Goal: Task Accomplishment & Management: Use online tool/utility

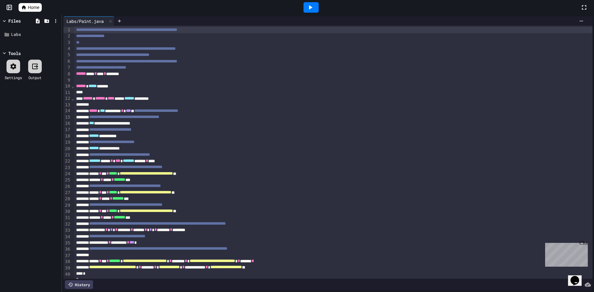
click at [4, 17] on div "Files" at bounding box center [31, 20] width 58 height 9
click at [21, 8] on link "Home" at bounding box center [30, 7] width 23 height 9
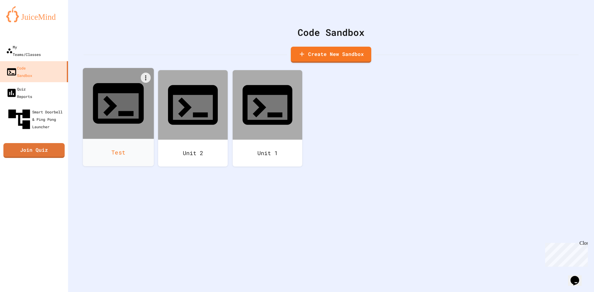
click at [129, 75] on icon at bounding box center [118, 103] width 61 height 61
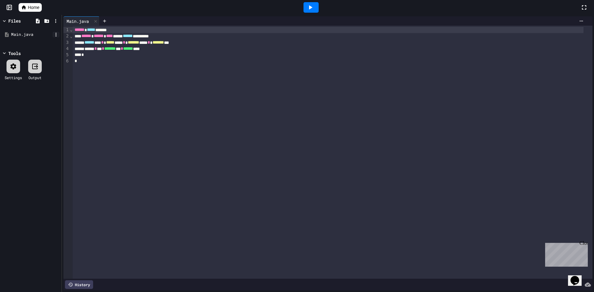
click at [58, 35] on icon at bounding box center [56, 35] width 6 height 6
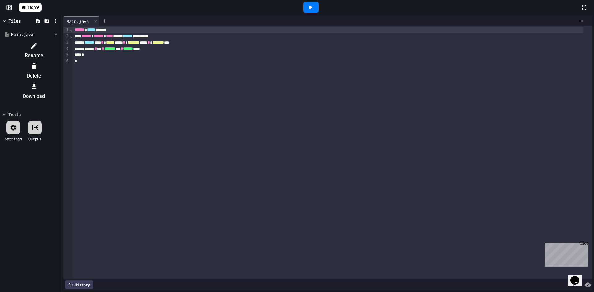
click at [36, 41] on div at bounding box center [31, 41] width 58 height 0
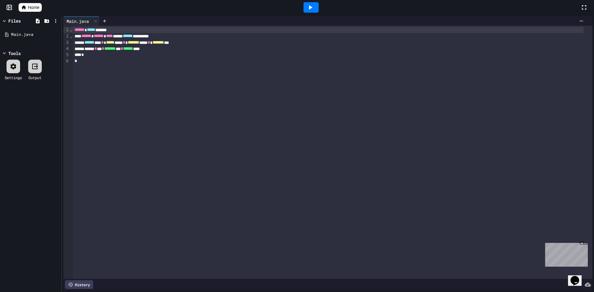
click at [36, 20] on icon at bounding box center [38, 21] width 6 height 6
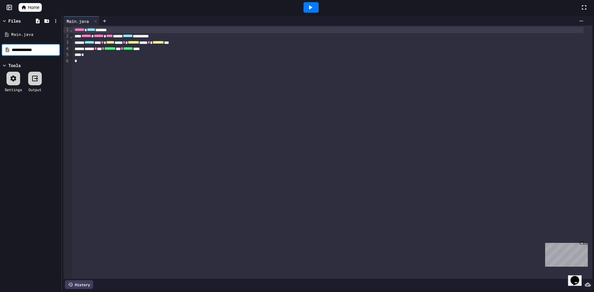
type input "**********"
click at [36, 44] on div "Training.java" at bounding box center [31, 46] width 41 height 6
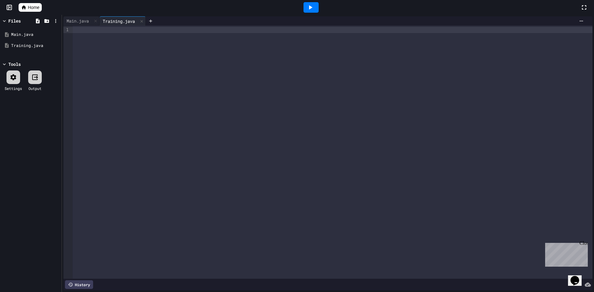
click at [91, 40] on div at bounding box center [333, 152] width 520 height 253
click at [19, 36] on div "Main.java" at bounding box center [31, 35] width 41 height 6
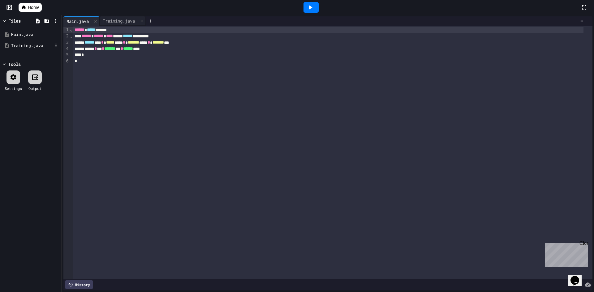
click at [22, 44] on div "Training.java" at bounding box center [31, 46] width 41 height 6
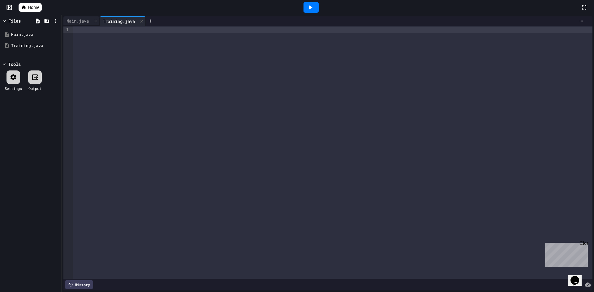
click at [74, 34] on div at bounding box center [333, 152] width 520 height 253
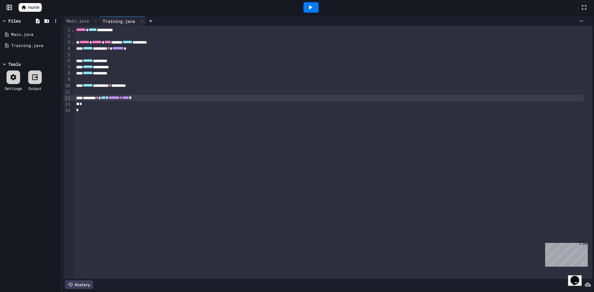
click at [106, 98] on span "***" at bounding box center [103, 98] width 5 height 4
click at [173, 99] on div "******* * * *** * * ******* * **** *" at bounding box center [328, 98] width 509 height 6
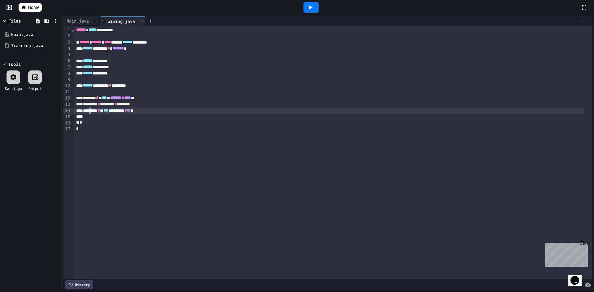
click at [94, 110] on div "**********" at bounding box center [328, 111] width 509 height 6
click at [129, 106] on div "******** * ******** * ********" at bounding box center [328, 104] width 509 height 6
click at [120, 105] on span "*" at bounding box center [118, 104] width 2 height 4
click at [129, 105] on div "******** * ******** * ********" at bounding box center [328, 104] width 509 height 6
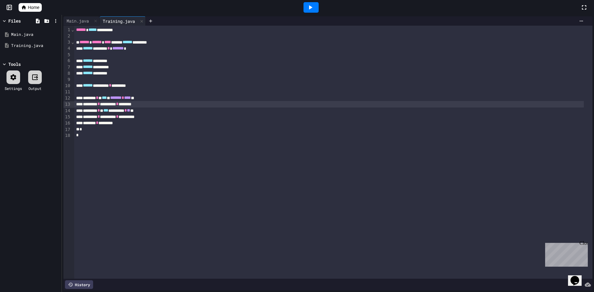
click at [118, 105] on span "*" at bounding box center [117, 104] width 2 height 4
click at [118, 103] on span "*" at bounding box center [117, 104] width 2 height 4
click at [138, 122] on div "******* * ********" at bounding box center [328, 123] width 509 height 6
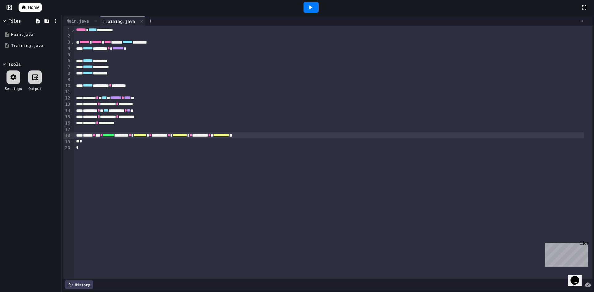
click at [313, 8] on icon at bounding box center [309, 7] width 7 height 7
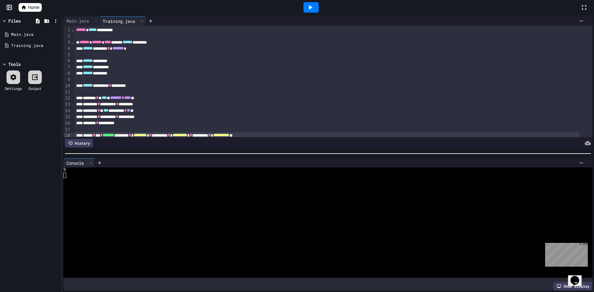
click at [13, 81] on icon at bounding box center [13, 77] width 7 height 7
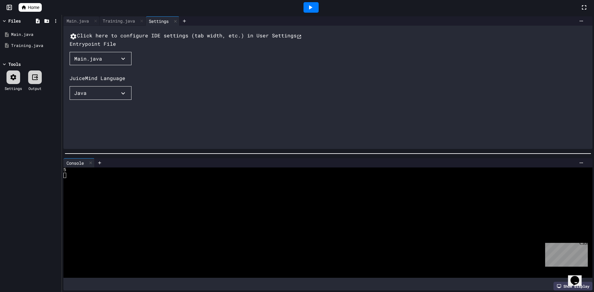
click at [81, 88] on div "Click here to configure IDE settings (tab width, etc.) in User Settings Entrypo…" at bounding box center [334, 101] width 529 height 139
click at [92, 62] on div "Main.java" at bounding box center [88, 58] width 28 height 7
click at [90, 86] on li "Training.java" at bounding box center [96, 81] width 40 height 10
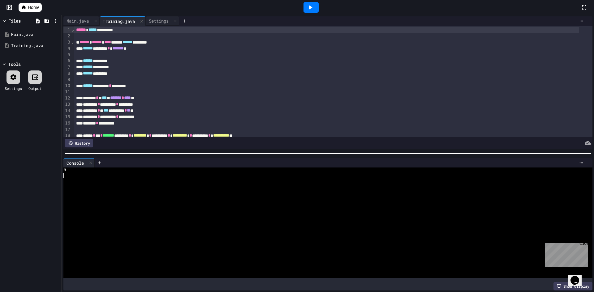
click at [304, 9] on div at bounding box center [310, 7] width 15 height 11
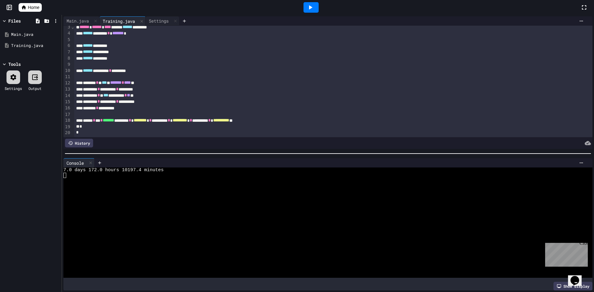
click at [136, 86] on div "******** * ******** * ********" at bounding box center [326, 89] width 505 height 6
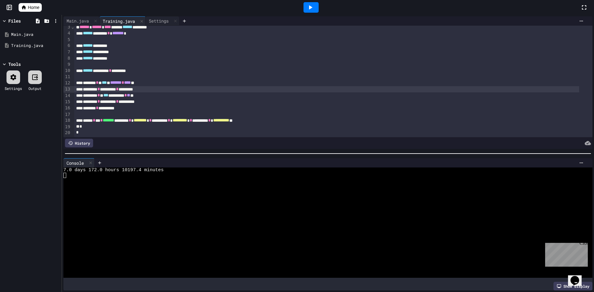
click at [138, 86] on div "******** * ******** * ********" at bounding box center [326, 89] width 505 height 6
click at [153, 86] on div "******** * ******** * ********" at bounding box center [326, 89] width 505 height 6
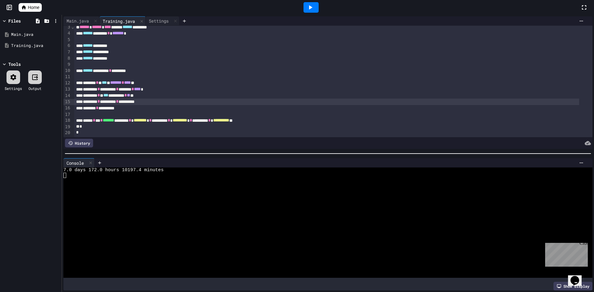
click at [157, 99] on div "******** * ******** * *********" at bounding box center [326, 102] width 505 height 6
click at [310, 6] on icon at bounding box center [310, 7] width 3 height 4
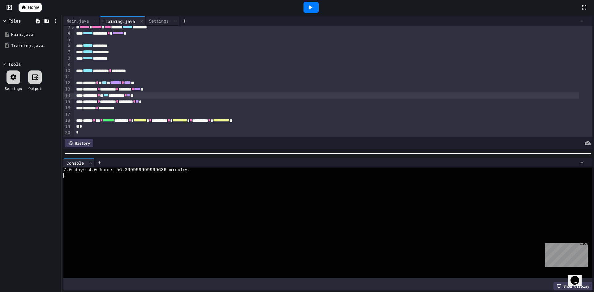
click at [191, 92] on div "**********" at bounding box center [326, 95] width 505 height 6
click at [192, 86] on div "******** * ******** * ******* * **** *" at bounding box center [326, 89] width 505 height 6
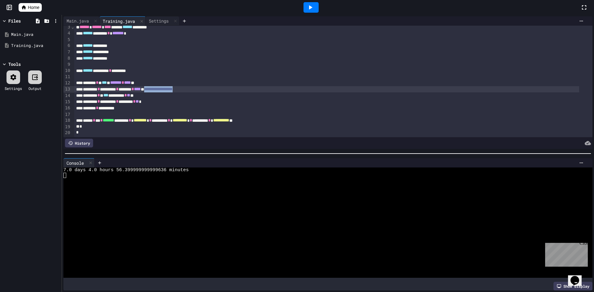
drag, startPoint x: 170, startPoint y: 83, endPoint x: 213, endPoint y: 83, distance: 42.4
click at [213, 86] on div "**********" at bounding box center [326, 89] width 505 height 6
copy div "**********"
click at [193, 99] on div "******** * ******** * ******** * ** *" at bounding box center [326, 102] width 505 height 6
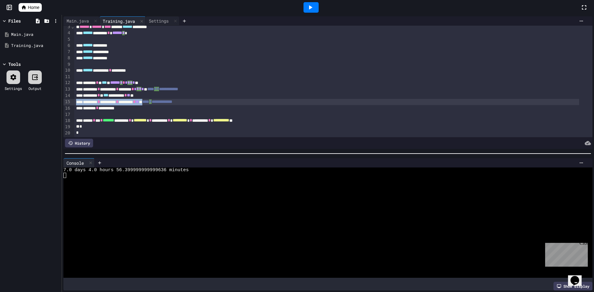
scroll to position [23, 0]
drag, startPoint x: 183, startPoint y: 98, endPoint x: 179, endPoint y: 95, distance: 4.2
click at [180, 99] on div "**********" at bounding box center [326, 102] width 505 height 6
click at [218, 111] on div at bounding box center [333, 114] width 518 height 6
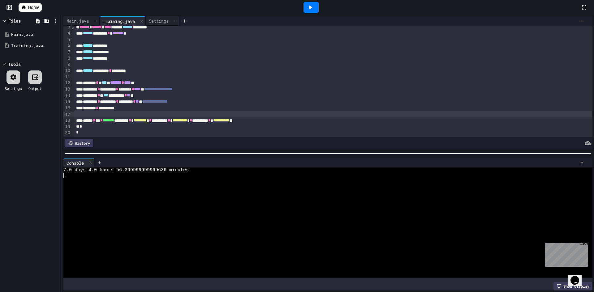
click at [11, 80] on icon at bounding box center [13, 77] width 7 height 7
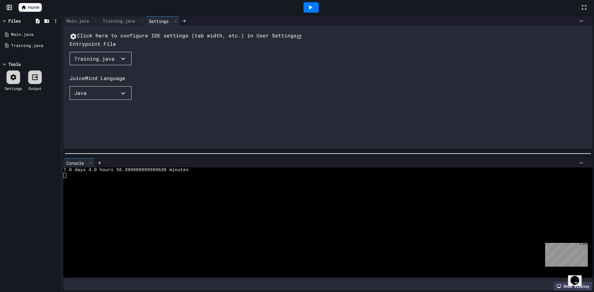
click at [99, 62] on div "Training.java" at bounding box center [94, 58] width 40 height 7
click at [90, 66] on div at bounding box center [93, 66] width 46 height 0
click at [13, 23] on div "Files" at bounding box center [14, 21] width 12 height 6
click at [17, 18] on div "Files" at bounding box center [14, 21] width 12 height 6
click at [6, 20] on icon at bounding box center [5, 21] width 6 height 6
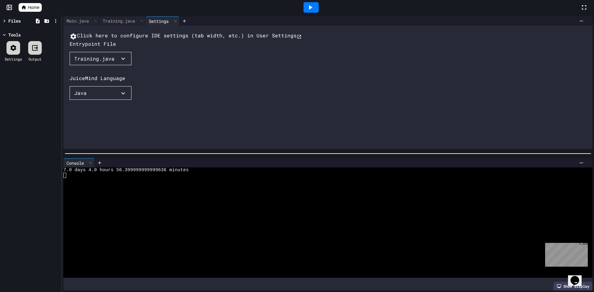
click at [33, 6] on span "Home" at bounding box center [33, 7] width 11 height 6
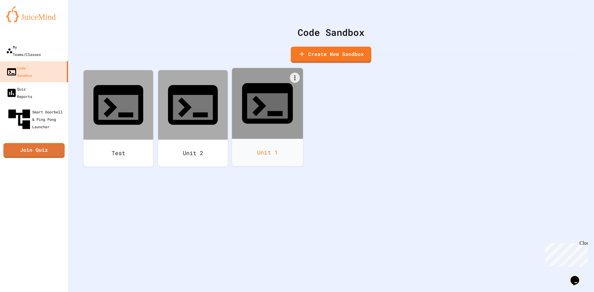
click at [254, 139] on div "Unit 1" at bounding box center [267, 153] width 71 height 28
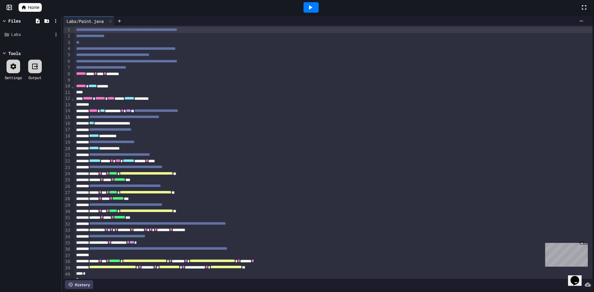
click at [21, 37] on div "Labs" at bounding box center [31, 35] width 41 height 6
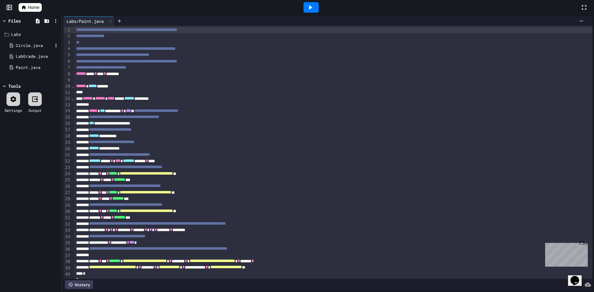
click at [42, 48] on div "Circle.java" at bounding box center [34, 46] width 37 height 6
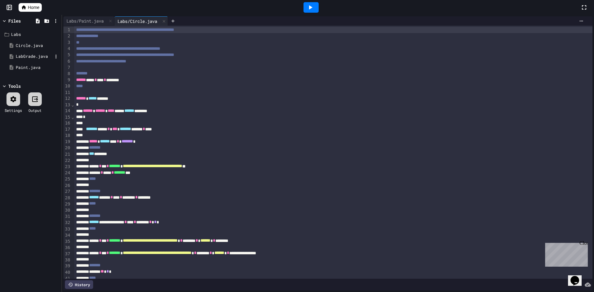
click at [40, 59] on div "LabGrade.java" at bounding box center [34, 56] width 37 height 6
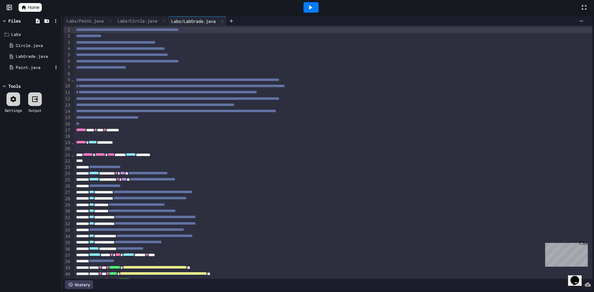
click at [37, 67] on div "Paint.java" at bounding box center [34, 68] width 37 height 6
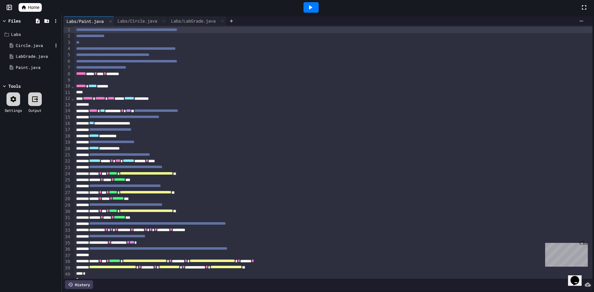
click at [34, 46] on div "Circle.java" at bounding box center [34, 46] width 37 height 6
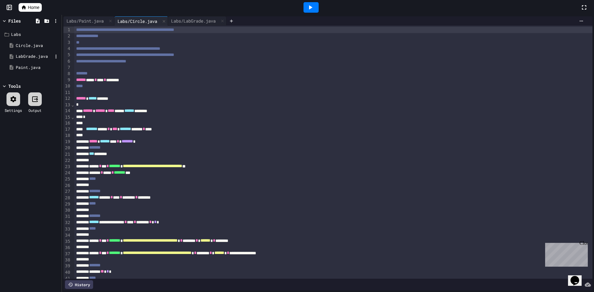
click at [33, 57] on div "LabGrade.java" at bounding box center [34, 56] width 37 height 6
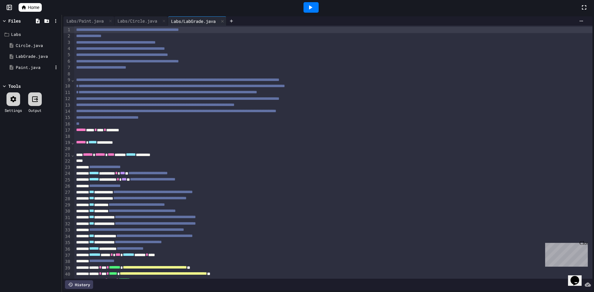
click at [33, 63] on div "Paint.java" at bounding box center [33, 67] width 54 height 11
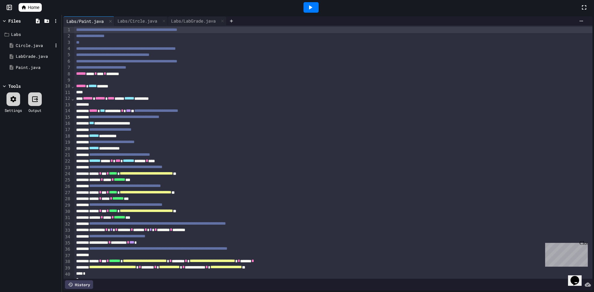
click at [27, 46] on div "Circle.java" at bounding box center [34, 46] width 37 height 6
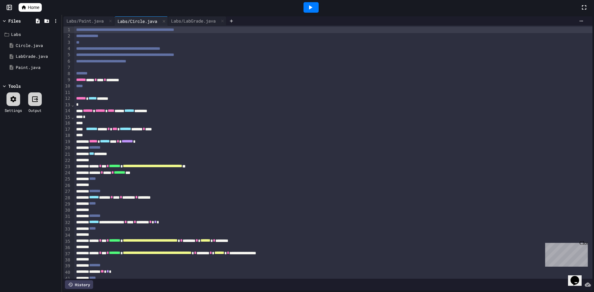
click at [7, 106] on div "Settings" at bounding box center [13, 102] width 17 height 21
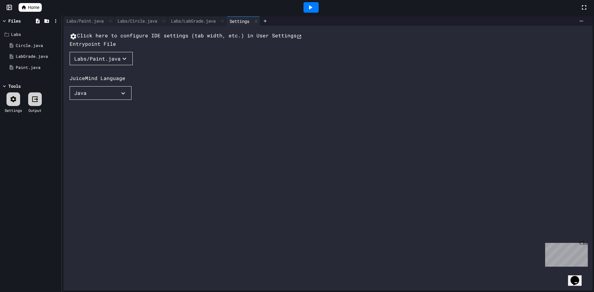
click at [99, 62] on div "Labs/Paint.java" at bounding box center [97, 58] width 46 height 7
click at [131, 66] on div at bounding box center [101, 66] width 62 height 0
click at [123, 62] on icon "button" at bounding box center [124, 58] width 7 height 7
click at [131, 66] on div at bounding box center [101, 66] width 62 height 0
click at [13, 20] on div "Files" at bounding box center [14, 21] width 12 height 6
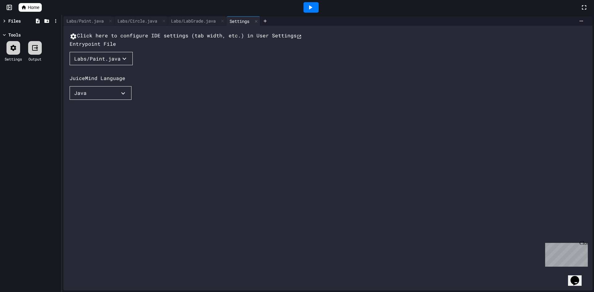
click at [44, 5] on div at bounding box center [311, 7] width 538 height 17
click at [41, 6] on link "Home" at bounding box center [30, 7] width 23 height 9
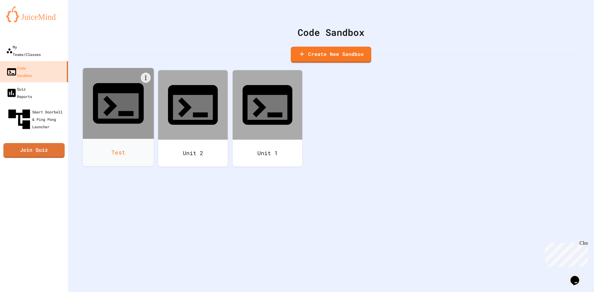
click at [119, 83] on icon at bounding box center [118, 103] width 51 height 41
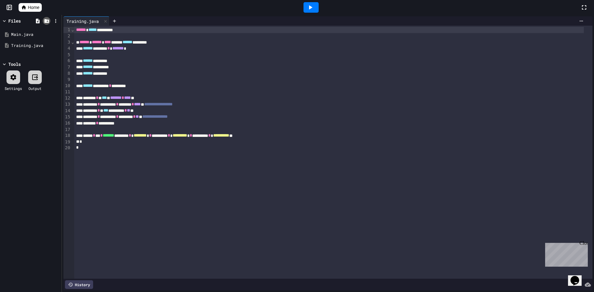
click at [44, 23] on icon at bounding box center [47, 21] width 6 height 6
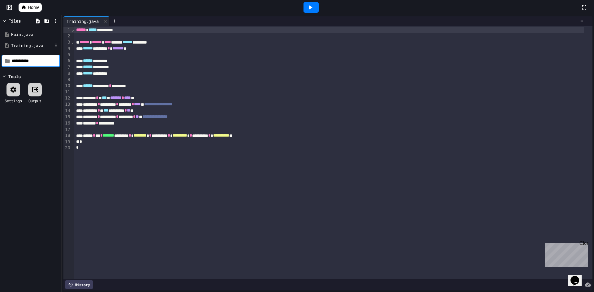
type input "**********"
click at [39, 142] on div "**********" at bounding box center [31, 153] width 62 height 277
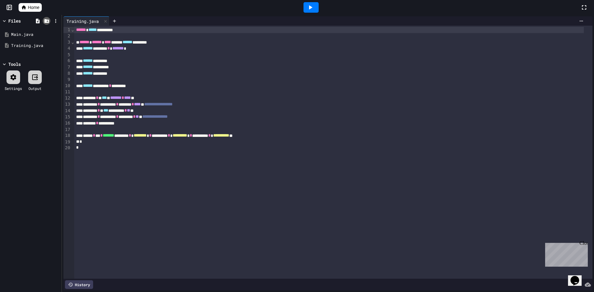
click at [44, 21] on icon at bounding box center [47, 21] width 6 height 6
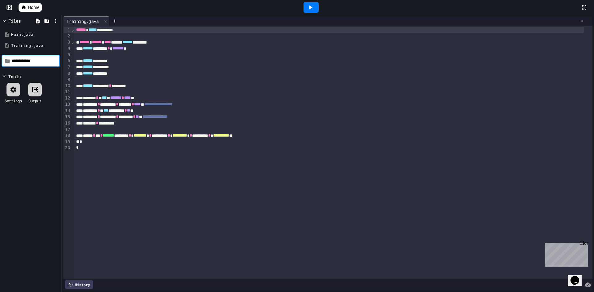
click at [32, 63] on input "**********" at bounding box center [35, 61] width 47 height 6
type input "**********"
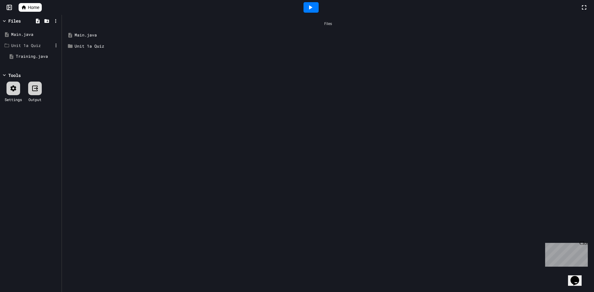
click at [29, 45] on div "Unit 1a Quiz" at bounding box center [31, 46] width 41 height 6
click at [25, 43] on div "Unit 1a Quiz" at bounding box center [31, 46] width 41 height 6
click at [24, 59] on div "Training.java" at bounding box center [34, 56] width 37 height 6
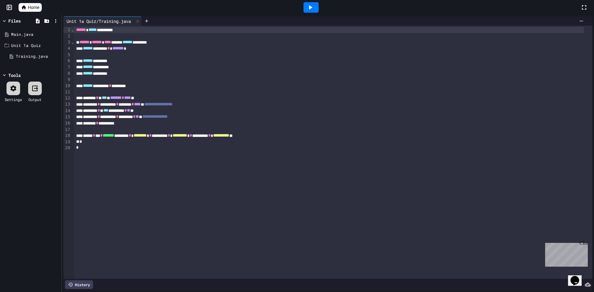
click at [307, 4] on icon at bounding box center [309, 7] width 7 height 7
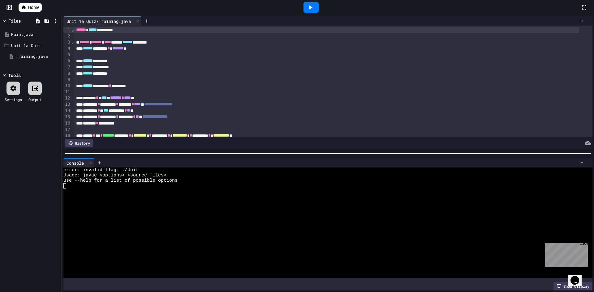
click at [10, 86] on icon at bounding box center [13, 88] width 7 height 7
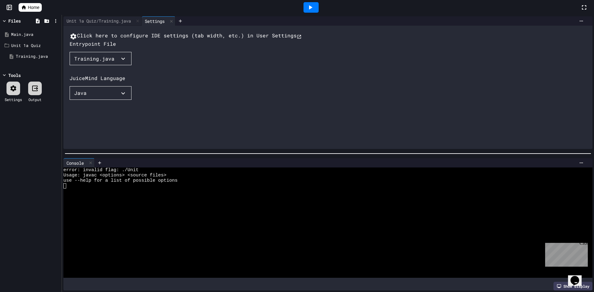
click at [108, 66] on button "Training.java" at bounding box center [101, 59] width 62 height 14
click at [98, 86] on li "Unit 1a Quiz/Training.java" at bounding box center [116, 81] width 80 height 10
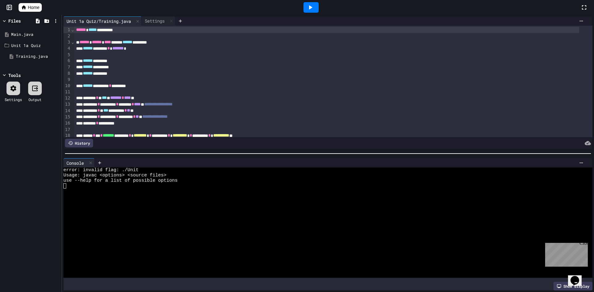
click at [310, 4] on icon at bounding box center [309, 7] width 7 height 7
click at [309, 6] on icon at bounding box center [309, 7] width 7 height 7
click at [16, 85] on icon at bounding box center [13, 88] width 7 height 7
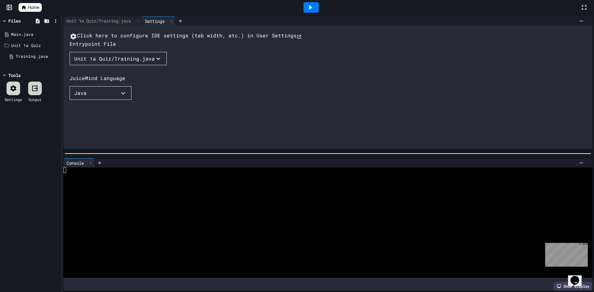
click at [103, 62] on div "Unit 1a Quiz/Training.java" at bounding box center [114, 58] width 80 height 7
click at [104, 86] on li "Unit 1a Quiz/Training.java" at bounding box center [116, 81] width 80 height 10
click at [310, 13] on div at bounding box center [310, 7] width 21 height 17
click at [311, 10] on icon at bounding box center [309, 7] width 7 height 7
click at [308, 8] on icon at bounding box center [309, 7] width 7 height 7
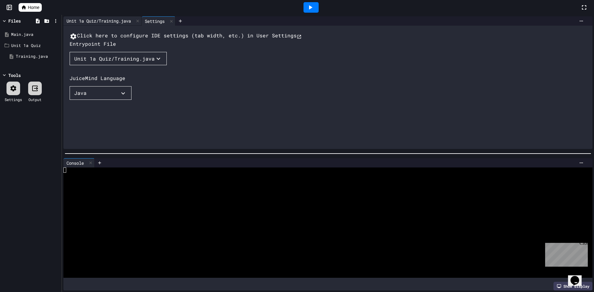
click at [112, 19] on div "Unit 1a Quiz/Training.java" at bounding box center [98, 21] width 71 height 6
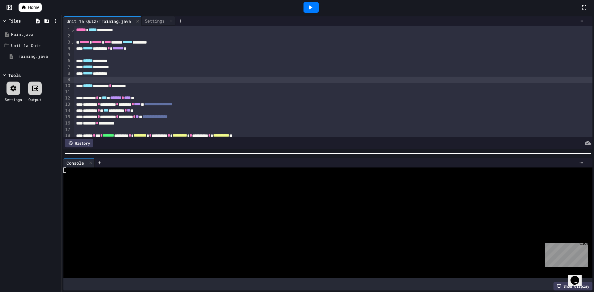
click at [148, 81] on div at bounding box center [333, 80] width 518 height 6
click at [98, 23] on div "Unit 1a Quiz/Training.java" at bounding box center [98, 21] width 71 height 6
click at [18, 89] on div at bounding box center [13, 89] width 14 height 14
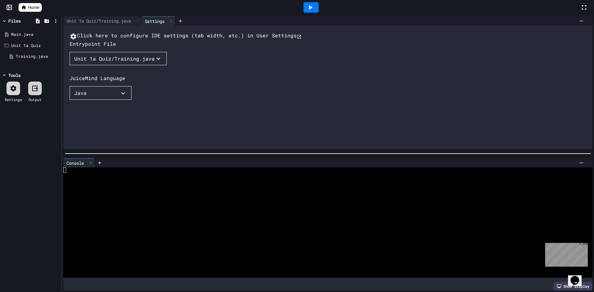
click at [127, 66] on button "Unit 1a Quiz/Training.java" at bounding box center [118, 59] width 97 height 14
click at [124, 86] on li "Unit 1a Quiz/Training.java" at bounding box center [116, 81] width 80 height 10
click at [33, 6] on span "Home" at bounding box center [33, 7] width 11 height 6
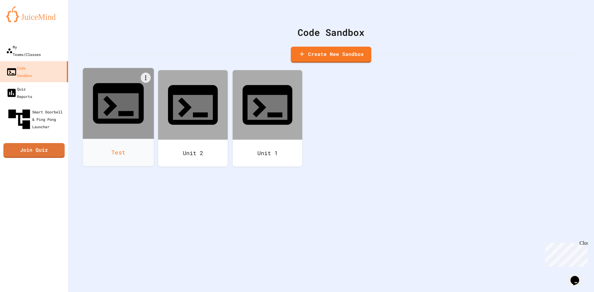
click at [91, 102] on div at bounding box center [118, 103] width 71 height 71
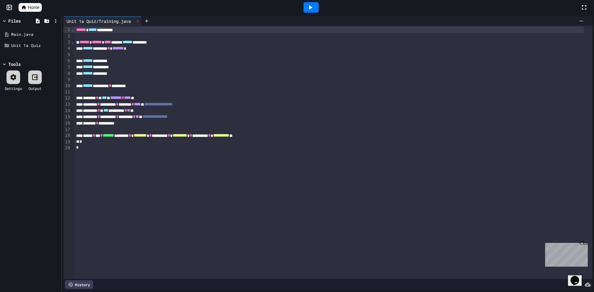
click at [312, 9] on icon at bounding box center [309, 7] width 7 height 7
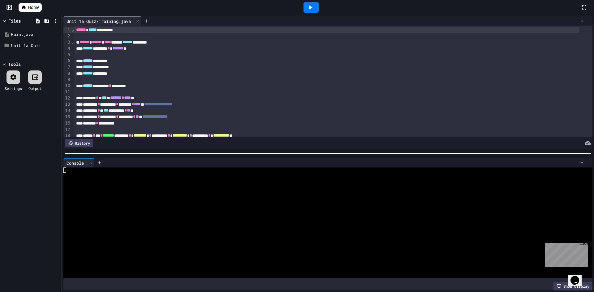
click at [315, 11] on div at bounding box center [310, 7] width 15 height 11
click at [9, 78] on div at bounding box center [13, 78] width 14 height 14
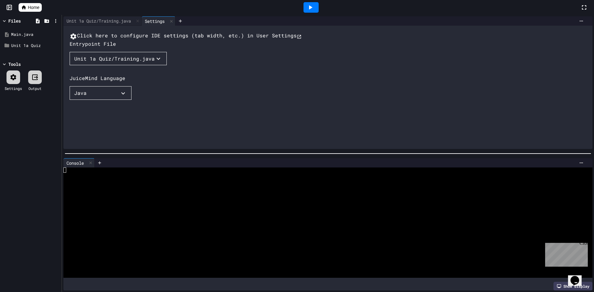
click at [128, 67] on div "Click here to configure IDE settings (tab width, etc.) in User Settings Entrypo…" at bounding box center [334, 101] width 529 height 139
click at [127, 62] on div "Unit 1a Quiz/Training.java" at bounding box center [114, 58] width 80 height 7
click at [116, 76] on li "Main.java" at bounding box center [116, 71] width 80 height 10
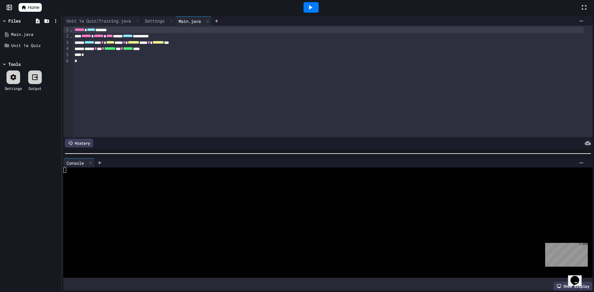
click at [309, 10] on icon at bounding box center [309, 7] width 7 height 7
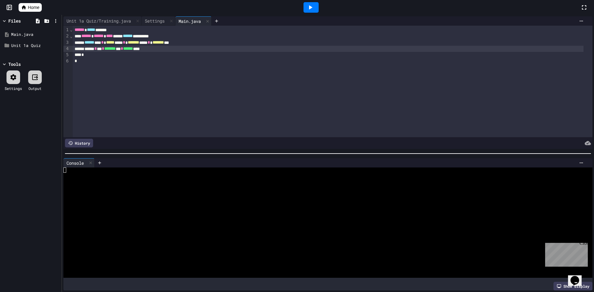
click at [274, 48] on div "****** * *** * ******* *** * ****** ****" at bounding box center [328, 49] width 510 height 6
click at [305, 12] on div at bounding box center [310, 7] width 15 height 11
click at [27, 49] on div "Unit 1a Quiz" at bounding box center [31, 45] width 58 height 11
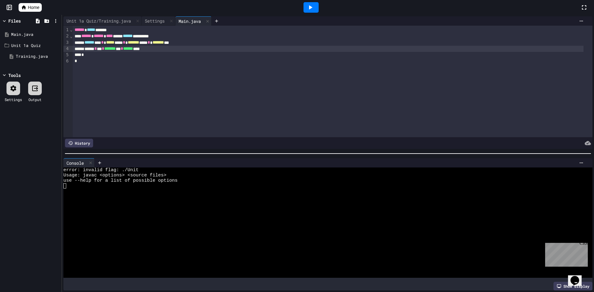
click at [108, 26] on div "**********" at bounding box center [333, 82] width 520 height 112
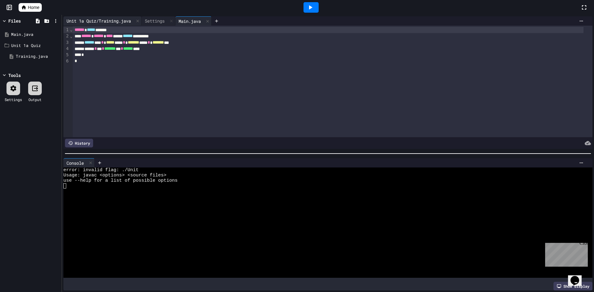
click at [108, 22] on div "Unit 1a Quiz/Training.java" at bounding box center [98, 21] width 71 height 6
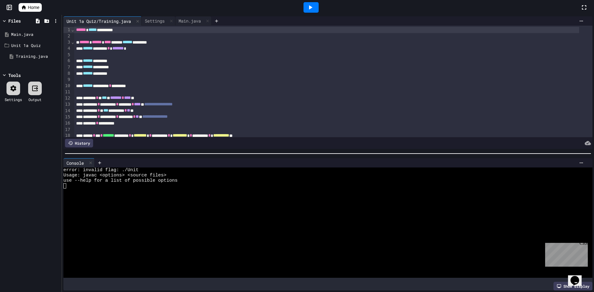
click at [306, 5] on div at bounding box center [310, 7] width 15 height 11
click at [100, 189] on div at bounding box center [322, 191] width 518 height 5
click at [576, 21] on div at bounding box center [581, 21] width 10 height 5
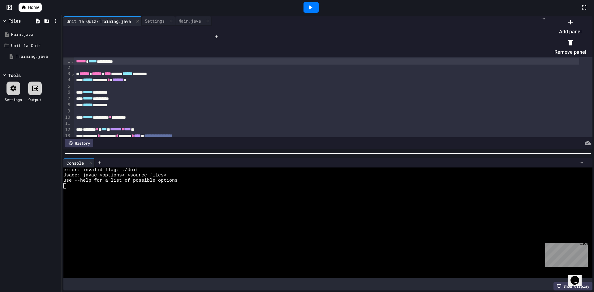
click at [548, 17] on div at bounding box center [567, 17] width 38 height 0
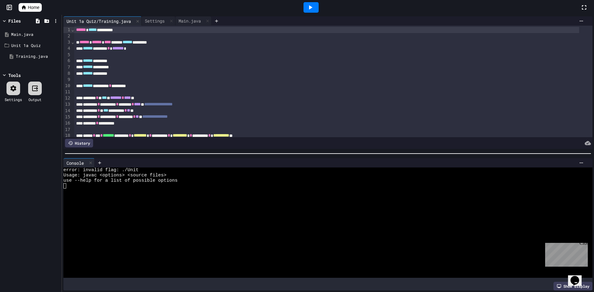
click at [580, 277] on div "Opens Chat This icon Opens the chat window." at bounding box center [575, 281] width 10 height 10
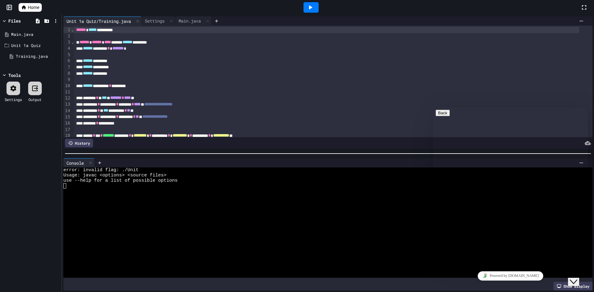
click at [577, 278] on icon "Close Chat This icon closes the chat window." at bounding box center [573, 281] width 7 height 7
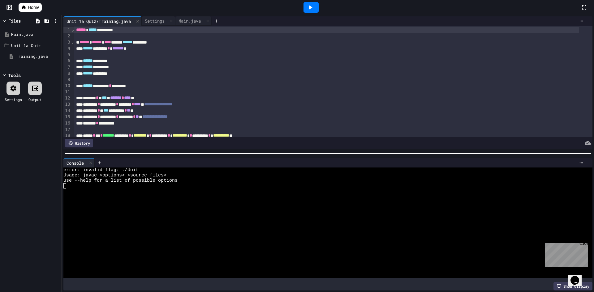
click at [11, 93] on div at bounding box center [13, 89] width 14 height 14
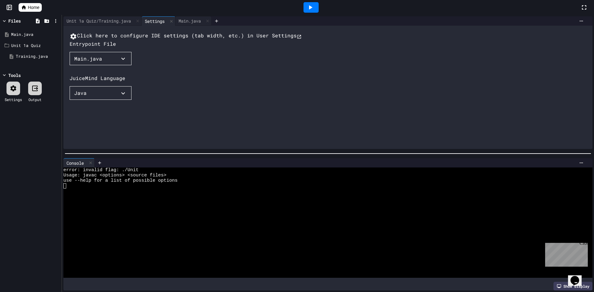
click at [140, 39] on button "Click here to configure IDE settings (tab width, etc.) in User Settings" at bounding box center [186, 36] width 232 height 8
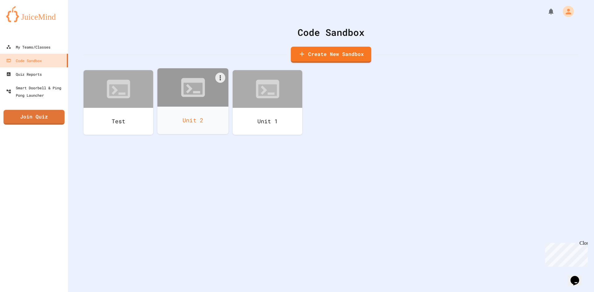
click at [220, 105] on div at bounding box center [192, 87] width 71 height 38
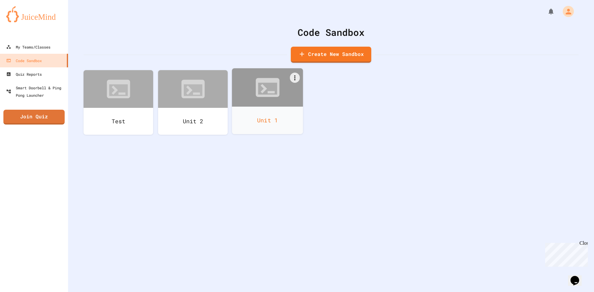
click at [253, 109] on div "Unit 1" at bounding box center [267, 121] width 71 height 28
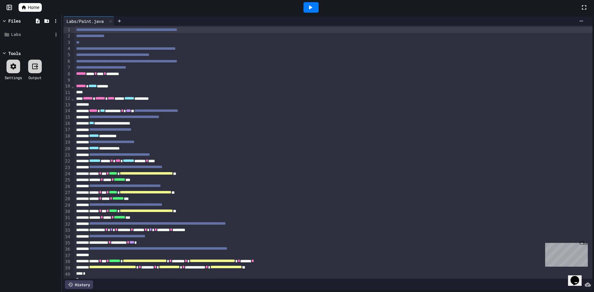
click at [18, 35] on div "Labs" at bounding box center [31, 35] width 41 height 6
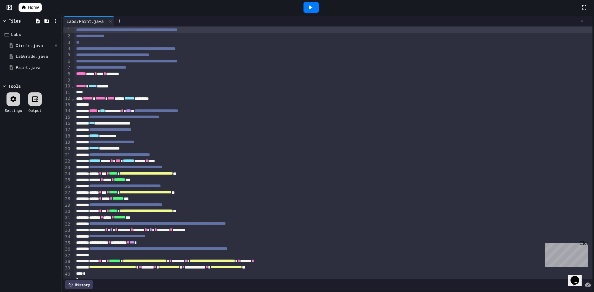
click at [30, 45] on div "Circle.java" at bounding box center [34, 46] width 37 height 6
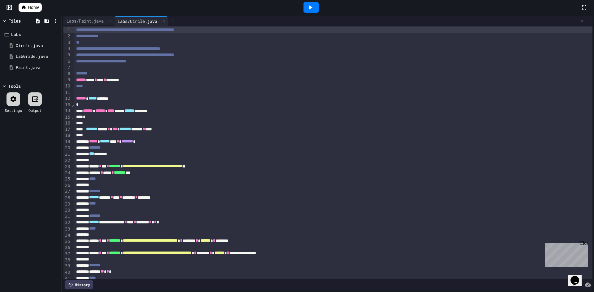
click at [21, 96] on div "Settings" at bounding box center [13, 102] width 17 height 21
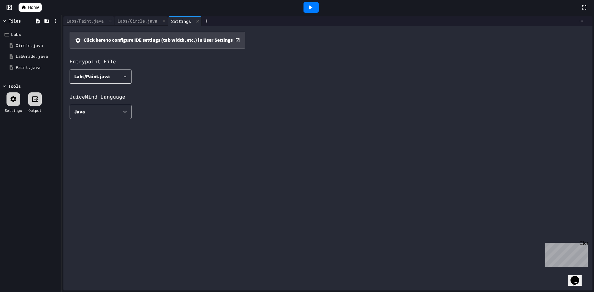
click at [126, 74] on icon "button" at bounding box center [125, 77] width 6 height 6
drag, startPoint x: 307, startPoint y: 3, endPoint x: 309, endPoint y: 6, distance: 3.3
click at [131, 84] on div at bounding box center [101, 84] width 62 height 0
click at [310, 8] on icon at bounding box center [310, 7] width 3 height 4
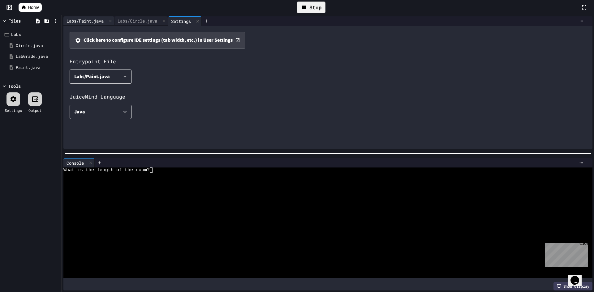
click at [79, 20] on div "Labs/Paint.java" at bounding box center [84, 21] width 43 height 6
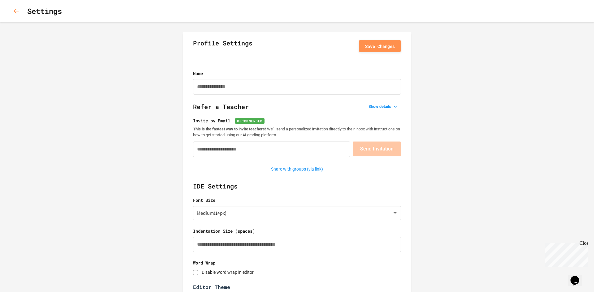
type input "**********"
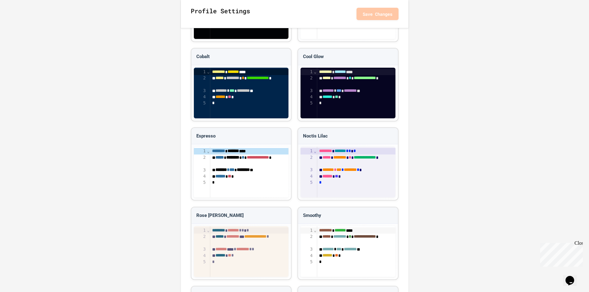
scroll to position [661, 0]
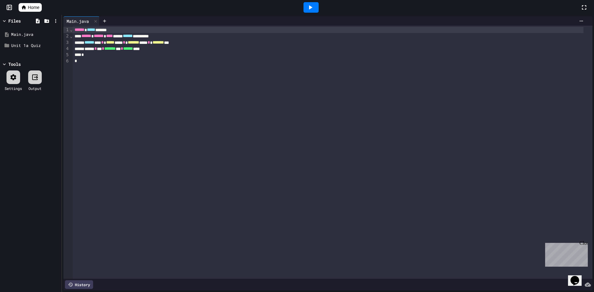
click at [309, 11] on div at bounding box center [310, 7] width 15 height 11
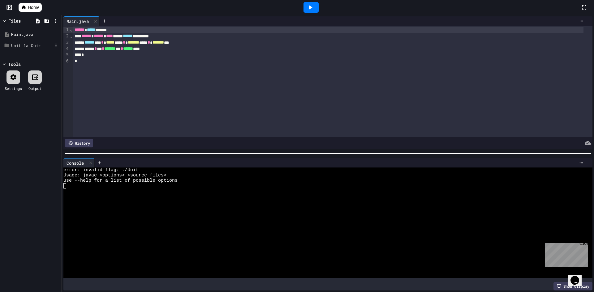
click at [37, 45] on div "Unit 1a Quiz" at bounding box center [31, 46] width 41 height 6
click at [95, 22] on icon at bounding box center [95, 21] width 4 height 4
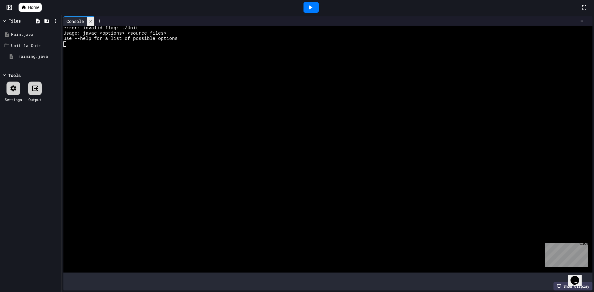
click at [89, 22] on div at bounding box center [90, 21] width 7 height 9
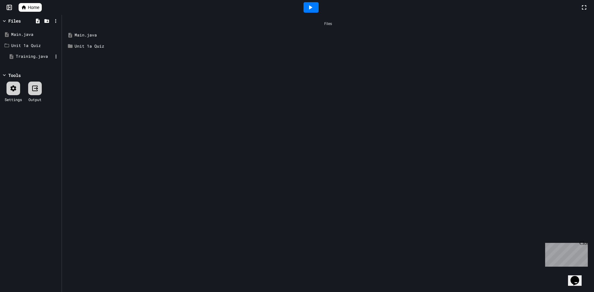
click at [28, 55] on div "Training.java" at bounding box center [34, 56] width 37 height 6
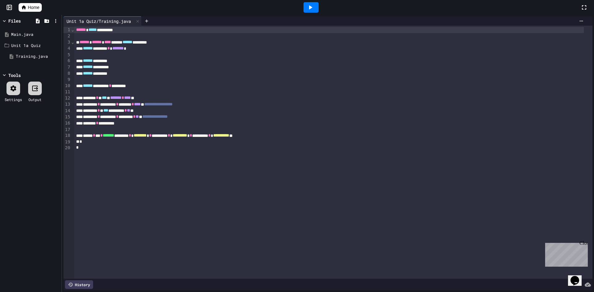
click at [308, 6] on icon at bounding box center [309, 7] width 7 height 7
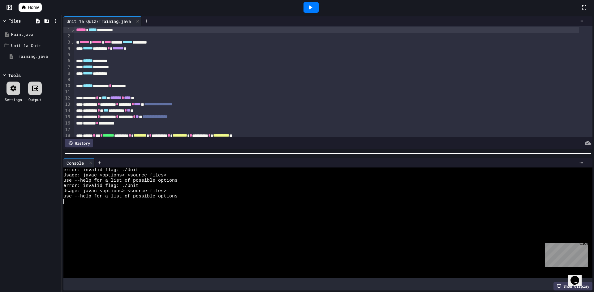
click at [28, 6] on link "Home" at bounding box center [30, 7] width 23 height 9
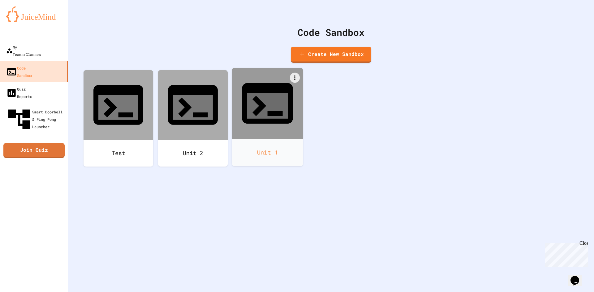
click at [254, 98] on icon at bounding box center [267, 103] width 61 height 61
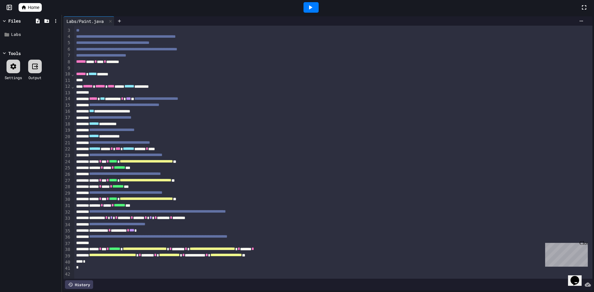
scroll to position [21, 0]
click at [40, 7] on link "Home" at bounding box center [30, 7] width 23 height 9
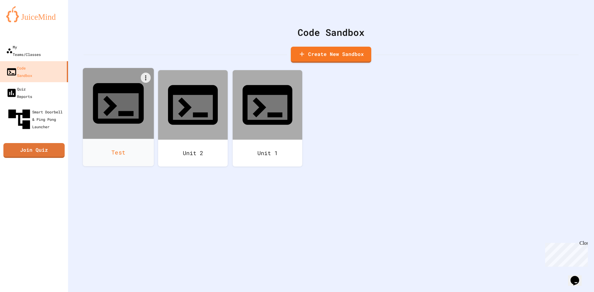
click at [115, 96] on icon at bounding box center [110, 106] width 14 height 20
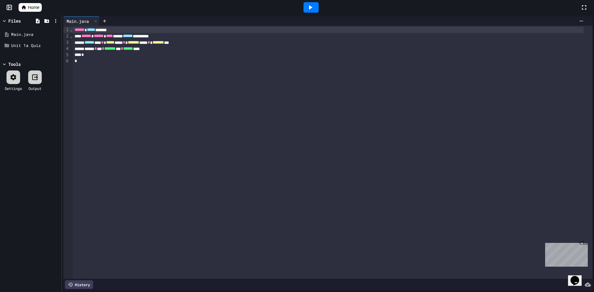
click at [128, 45] on div "****** ** * ***** **** * ******* **** * ******* *" at bounding box center [328, 43] width 510 height 6
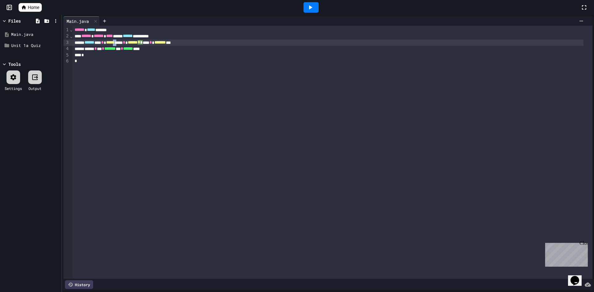
click at [128, 45] on div "****** ** * ***** **** * ****** * * ** * ******* *" at bounding box center [328, 43] width 510 height 6
click at [128, 45] on div "****** ** * ***** **** * ******* **** * ******* *" at bounding box center [328, 43] width 510 height 6
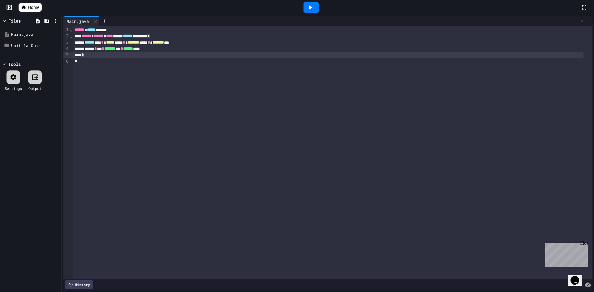
click at [116, 54] on div "*" at bounding box center [328, 55] width 510 height 6
click at [116, 49] on span "*******" at bounding box center [109, 48] width 11 height 4
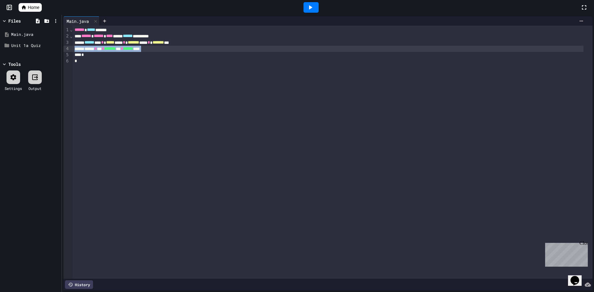
click at [116, 49] on span "*******" at bounding box center [109, 48] width 11 height 4
click at [20, 45] on div "Unit 1a Quiz" at bounding box center [31, 46] width 41 height 6
click at [30, 55] on div "Training.java" at bounding box center [34, 56] width 37 height 6
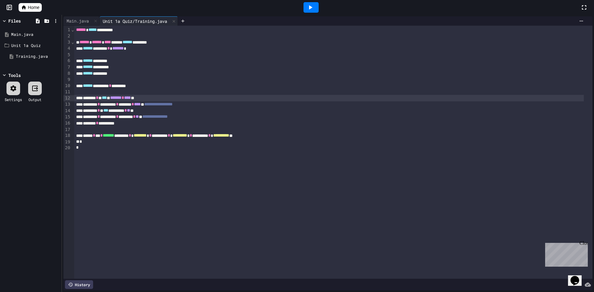
click at [288, 101] on div "******* * * *** ** ******* * **** **" at bounding box center [328, 98] width 509 height 6
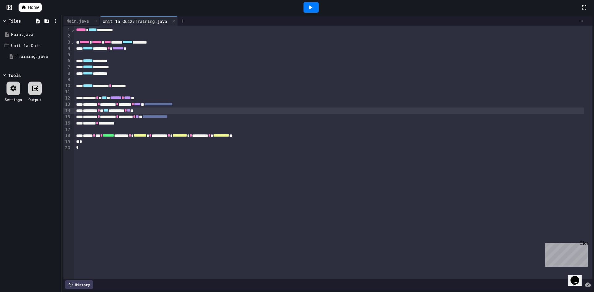
click at [272, 110] on div "**********" at bounding box center [328, 111] width 509 height 6
click at [308, 3] on div at bounding box center [310, 7] width 15 height 11
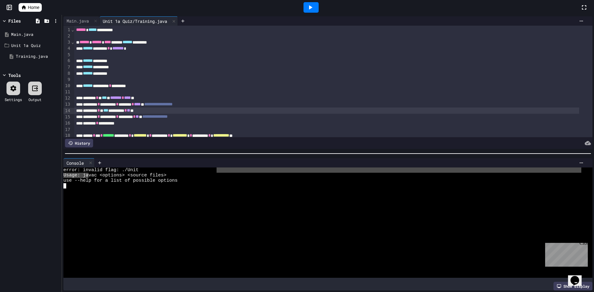
drag, startPoint x: 88, startPoint y: 175, endPoint x: 216, endPoint y: 168, distance: 127.9
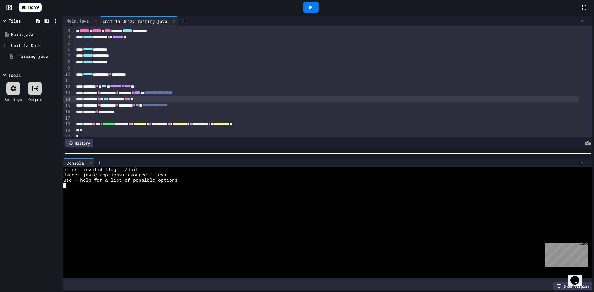
scroll to position [22, 0]
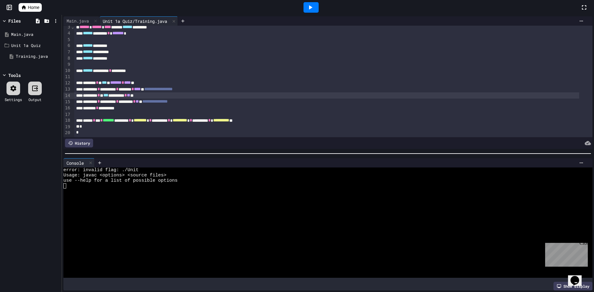
click at [310, 8] on icon at bounding box center [310, 7] width 3 height 4
click at [14, 91] on icon at bounding box center [14, 88] width 6 height 6
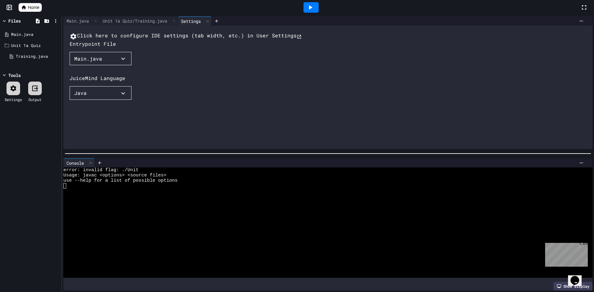
click at [94, 66] on button "Main.java" at bounding box center [101, 59] width 62 height 14
click at [93, 86] on li "Unit 1a Quiz/Training.java" at bounding box center [116, 81] width 80 height 10
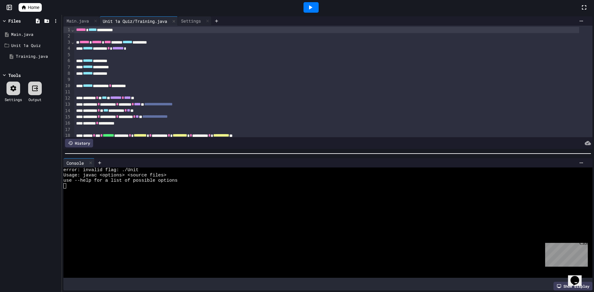
click at [308, 3] on div at bounding box center [310, 7] width 15 height 11
click at [313, 12] on div at bounding box center [310, 7] width 15 height 11
click at [313, 9] on icon at bounding box center [309, 7] width 7 height 7
click at [9, 88] on div at bounding box center [13, 89] width 14 height 14
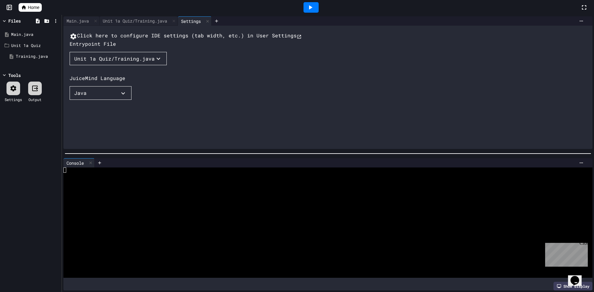
click at [109, 84] on div "Click here to configure IDE settings (tab width, etc.) in User Settings Entrypo…" at bounding box center [334, 101] width 529 height 139
click at [110, 62] on div "Unit 1a Quiz/Training.java" at bounding box center [114, 58] width 80 height 7
click at [108, 86] on li "Unit 1a Quiz/Training.java" at bounding box center [116, 81] width 80 height 10
click at [312, 8] on icon at bounding box center [309, 7] width 7 height 7
click at [131, 17] on div "Unit 1a Quiz/Training.java" at bounding box center [139, 20] width 78 height 9
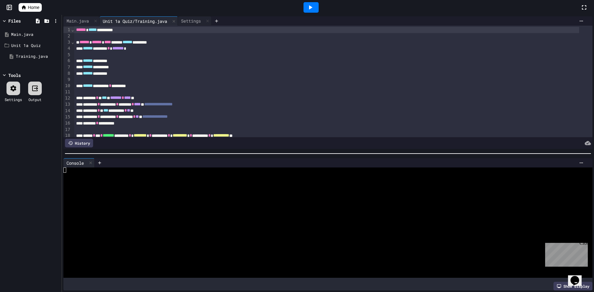
click at [312, 12] on div at bounding box center [310, 7] width 15 height 11
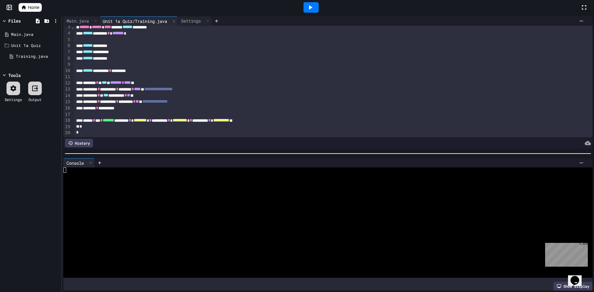
scroll to position [0, 0]
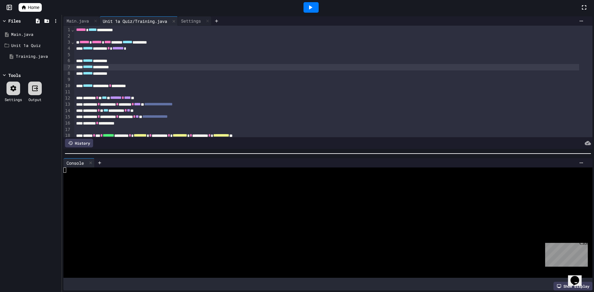
click at [152, 67] on div "****** *********" at bounding box center [326, 67] width 505 height 6
click at [309, 7] on icon at bounding box center [309, 7] width 7 height 7
click at [313, 6] on icon at bounding box center [309, 7] width 7 height 7
click at [306, 11] on div at bounding box center [310, 7] width 15 height 11
click at [13, 96] on div "Settings" at bounding box center [13, 92] width 17 height 21
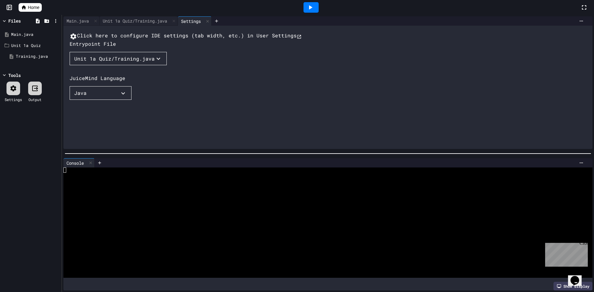
click at [110, 69] on div "Click here to configure IDE settings (tab width, etc.) in User Settings Entrypo…" at bounding box center [334, 101] width 529 height 139
click at [109, 62] on div "Unit 1a Quiz/Training.java" at bounding box center [114, 58] width 80 height 7
click at [109, 86] on li "Unit 1a Quiz/Training.java" at bounding box center [116, 81] width 80 height 10
click at [138, 20] on div "Unit 1a Quiz/Training.java" at bounding box center [135, 21] width 71 height 6
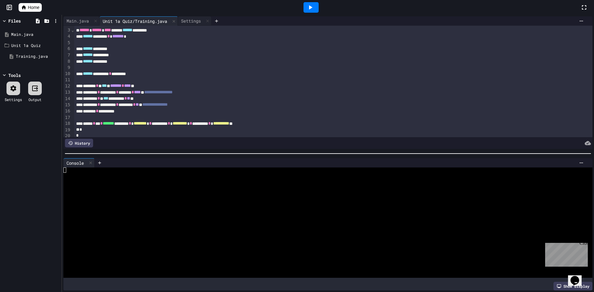
scroll to position [22, 0]
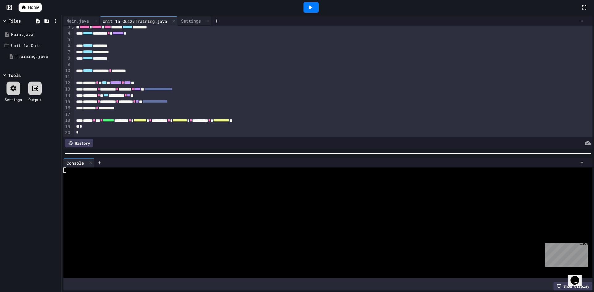
click at [311, 11] on div at bounding box center [310, 7] width 15 height 11
click at [579, 22] on icon at bounding box center [581, 21] width 5 height 5
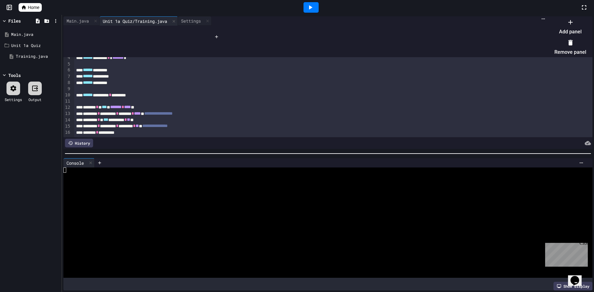
click at [548, 17] on div at bounding box center [567, 17] width 38 height 0
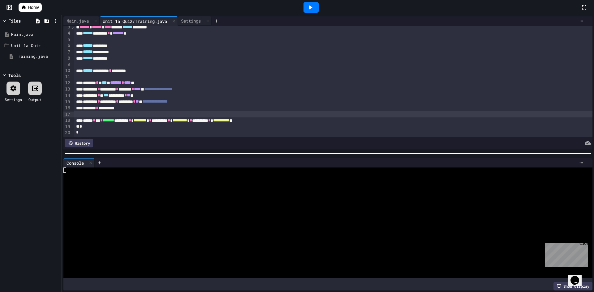
click at [329, 111] on div at bounding box center [333, 114] width 518 height 6
click at [198, 194] on div at bounding box center [322, 196] width 518 height 5
click at [99, 162] on icon at bounding box center [99, 162] width 5 height 5
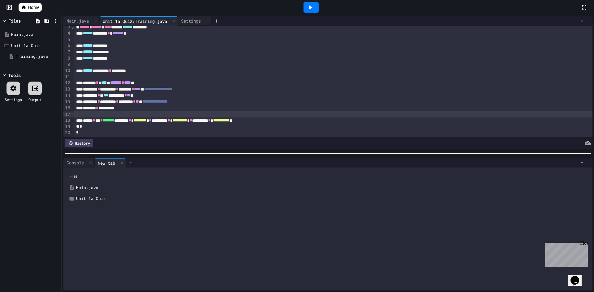
click at [133, 160] on icon at bounding box center [130, 162] width 5 height 5
click at [122, 161] on icon at bounding box center [122, 162] width 4 height 4
drag, startPoint x: 115, startPoint y: 161, endPoint x: 109, endPoint y: 161, distance: 6.5
click at [109, 161] on div "New tab" at bounding box center [107, 163] width 24 height 6
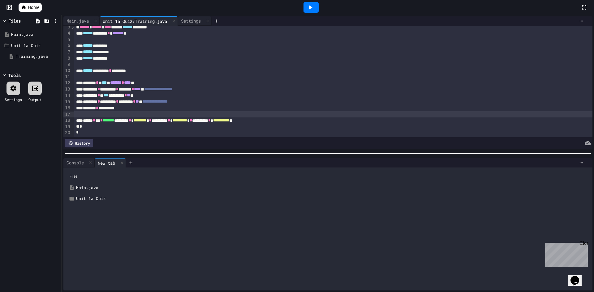
click at [109, 161] on div "New tab" at bounding box center [107, 163] width 24 height 6
drag, startPoint x: 132, startPoint y: 161, endPoint x: 426, endPoint y: 223, distance: 300.2
click at [426, 223] on div "Files Main.java Unit 1a Quiz" at bounding box center [327, 229] width 529 height 123
click at [576, 161] on div at bounding box center [581, 162] width 10 height 5
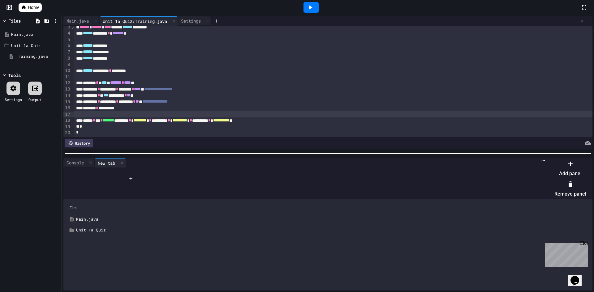
click at [548, 159] on div at bounding box center [567, 159] width 38 height 0
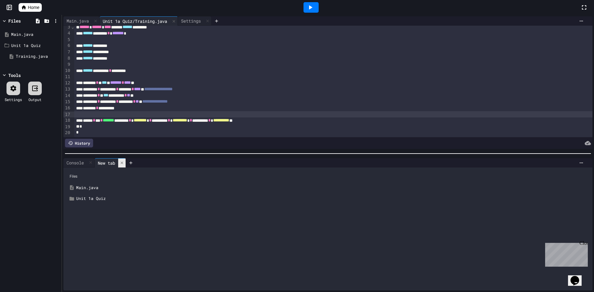
click at [121, 159] on div at bounding box center [121, 163] width 7 height 9
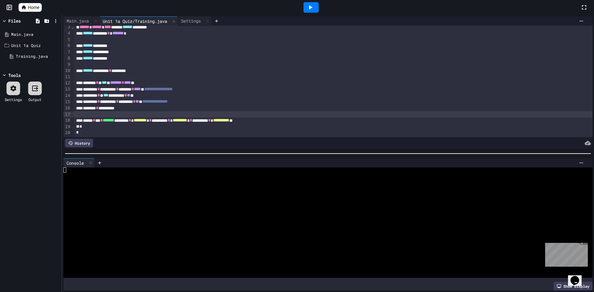
click at [314, 11] on icon at bounding box center [309, 7] width 7 height 7
click at [6, 90] on div "Settings" at bounding box center [13, 92] width 17 height 21
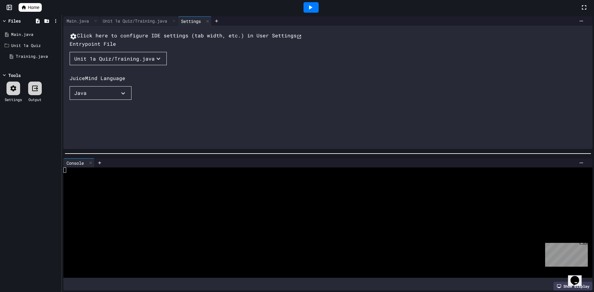
click at [109, 62] on div "Unit 1a Quiz/Training.java" at bounding box center [114, 58] width 80 height 7
click at [117, 86] on li "Unit 1a Quiz/Training.java" at bounding box center [116, 81] width 80 height 10
click at [314, 9] on icon at bounding box center [309, 7] width 7 height 7
click at [27, 6] on link "Home" at bounding box center [30, 7] width 23 height 9
